Goal: Task Accomplishment & Management: Use online tool/utility

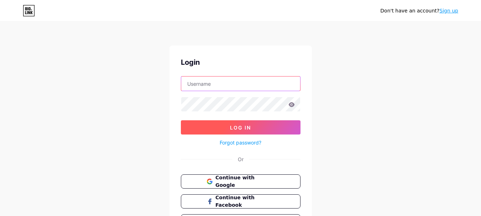
type input "[EMAIL_ADDRESS][DOMAIN_NAME]"
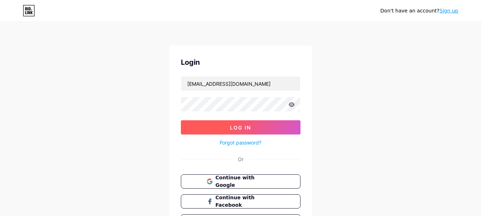
click at [225, 122] on button "Log In" at bounding box center [241, 127] width 120 height 14
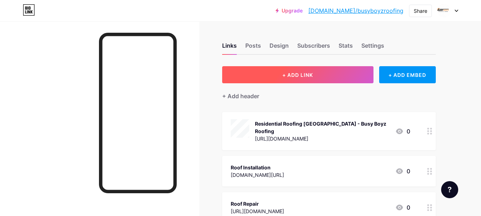
click at [293, 72] on span "+ ADD LINK" at bounding box center [297, 75] width 31 height 6
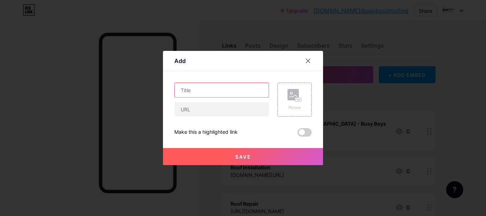
click at [206, 95] on input "text" at bounding box center [222, 90] width 94 height 14
paste input "Affordable Flat Roof Repair [GEOGRAPHIC_DATA] | Busy Boyz Roofing"
type input "Affordable Flat Roof Repair [GEOGRAPHIC_DATA] | Busy Boyz Roofing"
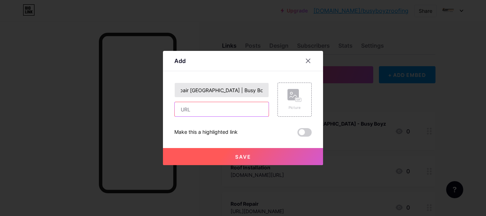
scroll to position [0, 0]
paste input "[URL][DOMAIN_NAME]"
type input "[URL][DOMAIN_NAME]"
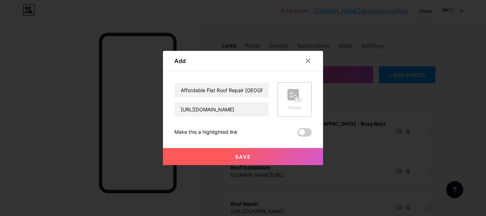
click at [304, 105] on div "Picture" at bounding box center [295, 100] width 34 height 34
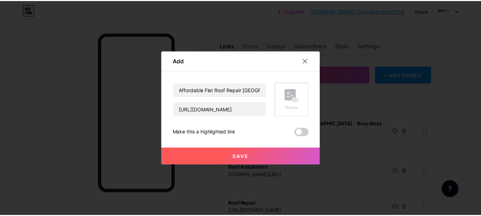
scroll to position [0, 0]
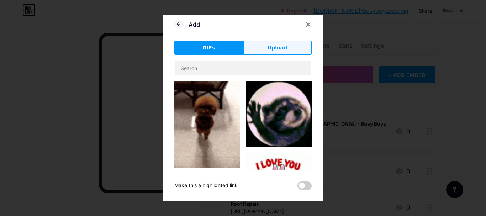
click at [274, 47] on span "Upload" at bounding box center [278, 47] width 20 height 7
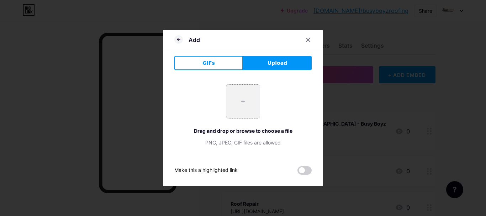
click at [254, 107] on input "file" at bounding box center [242, 101] width 33 height 33
type input "C:\fakepath\pexels-photo-13279005.jpeg"
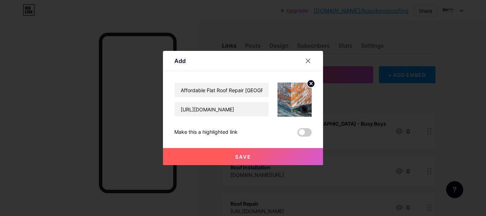
click at [277, 156] on button "Save" at bounding box center [243, 156] width 160 height 17
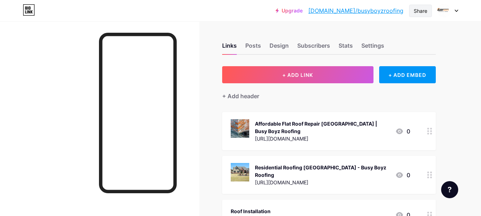
click at [412, 10] on div "Share" at bounding box center [420, 11] width 23 height 12
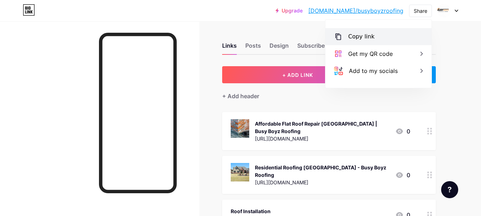
click at [397, 32] on div "Copy link" at bounding box center [378, 36] width 106 height 17
